Goal: Transaction & Acquisition: Purchase product/service

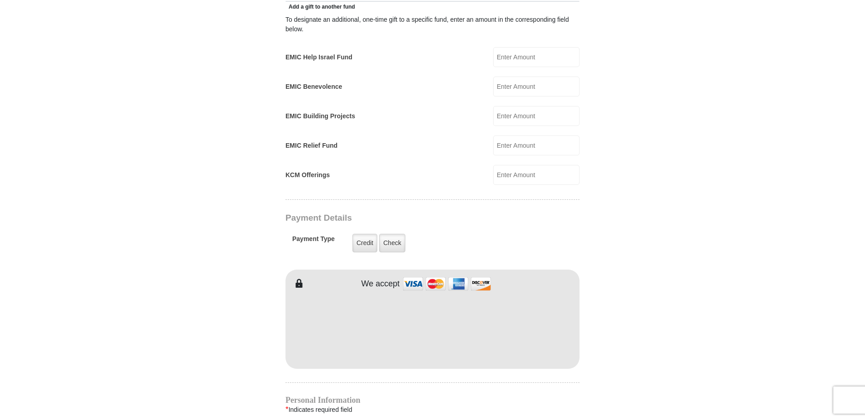
scroll to position [543, 0]
type input "300.00"
click at [368, 233] on label "Credit" at bounding box center [365, 242] width 25 height 19
click at [0, 0] on input "Credit" at bounding box center [0, 0] width 0 height 0
type input "SANTINO"
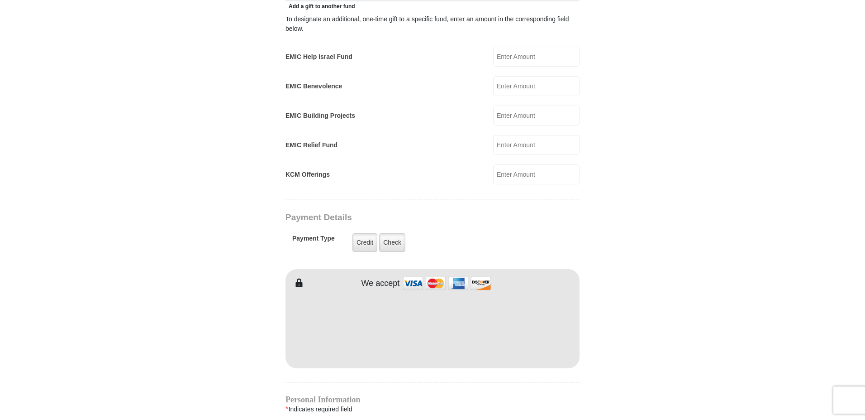
type input "[PERSON_NAME]"
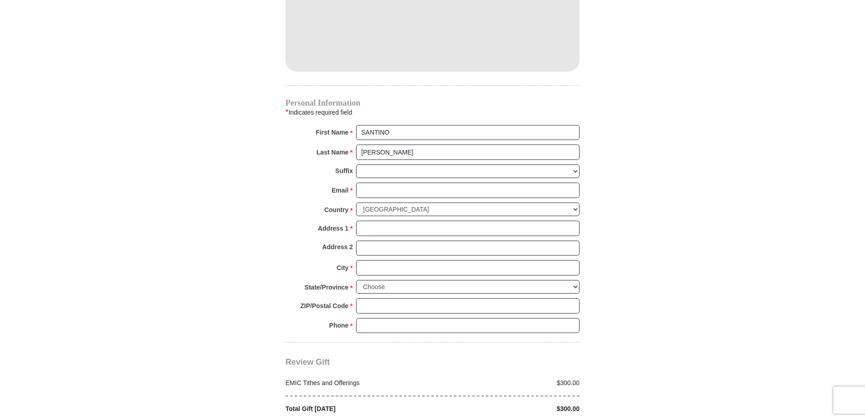
scroll to position [860, 0]
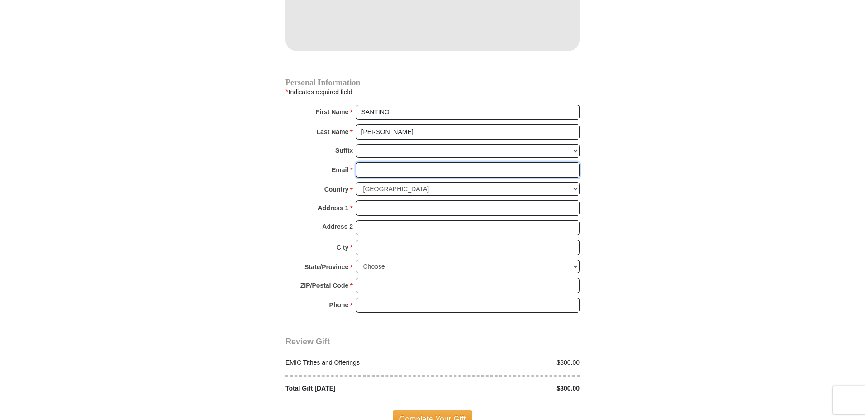
click at [377, 162] on input "Email *" at bounding box center [468, 169] width 224 height 15
type input "[EMAIL_ADDRESS][DOMAIN_NAME]"
type input "80135 HIGHWAY 101"
type input "[PERSON_NAME]"
select select "OR"
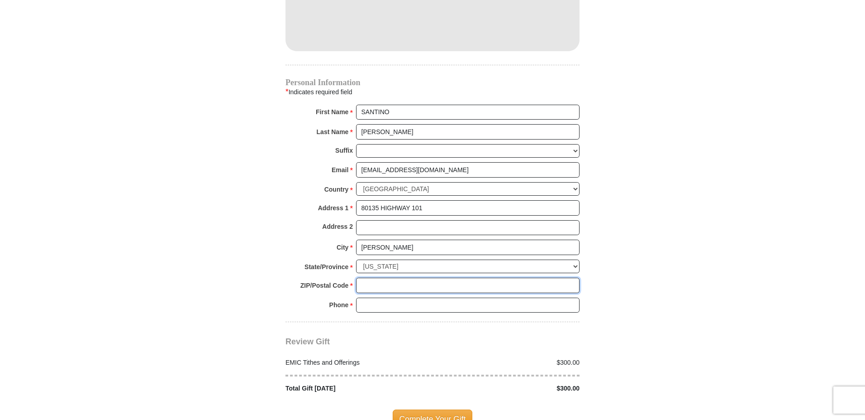
type input "97441"
type input "5417070881"
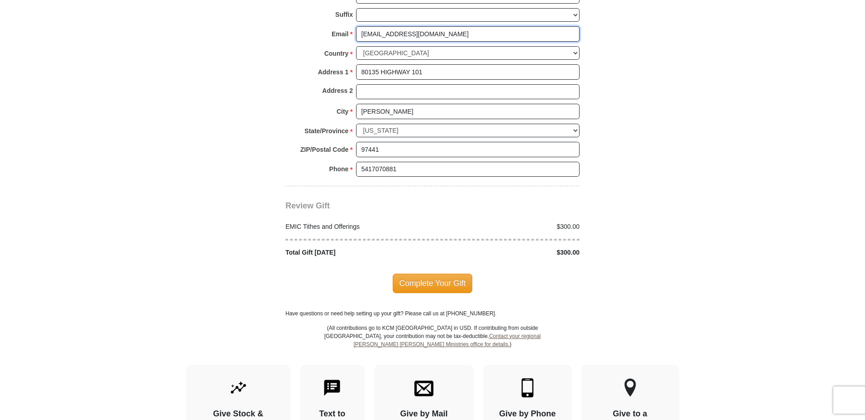
scroll to position [1041, 0]
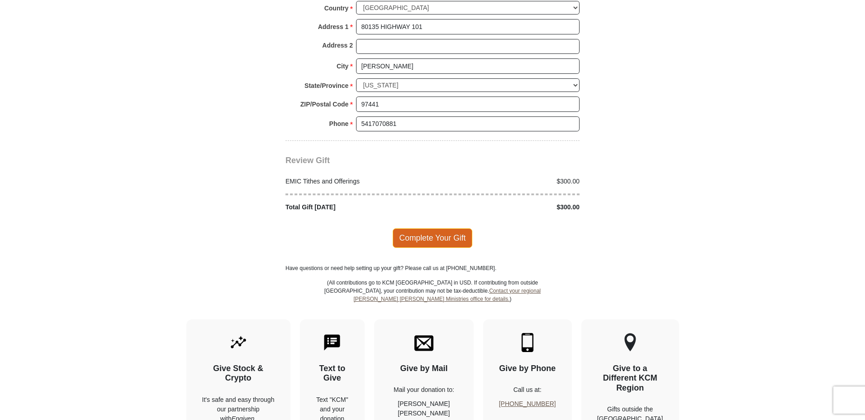
click at [431, 228] on span "Complete Your Gift" at bounding box center [433, 237] width 80 height 19
